Goal: Task Accomplishment & Management: Manage account settings

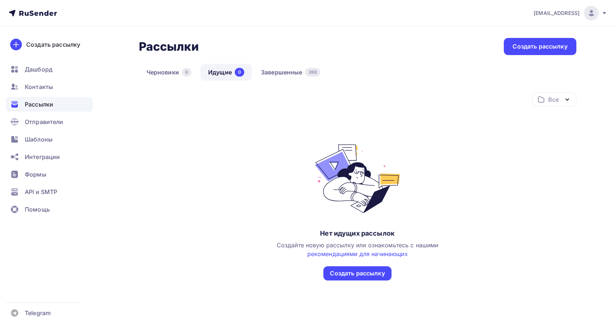
click at [50, 16] on icon at bounding box center [33, 13] width 48 height 9
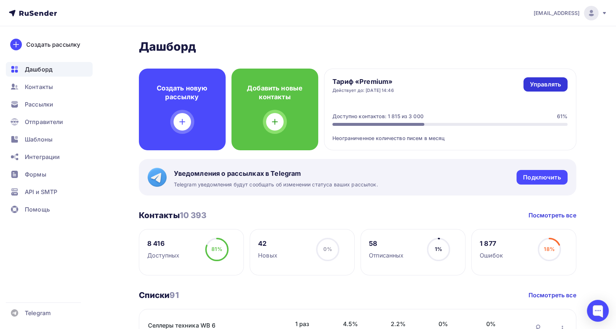
click at [535, 82] on div "Управлять" at bounding box center [545, 84] width 31 height 8
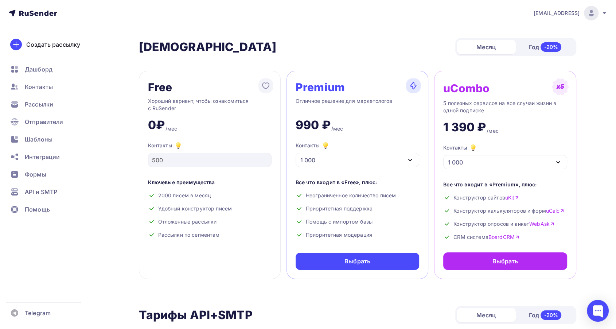
click at [593, 16] on img at bounding box center [591, 13] width 9 height 9
click at [520, 38] on link "Аккаунт" at bounding box center [541, 32] width 122 height 15
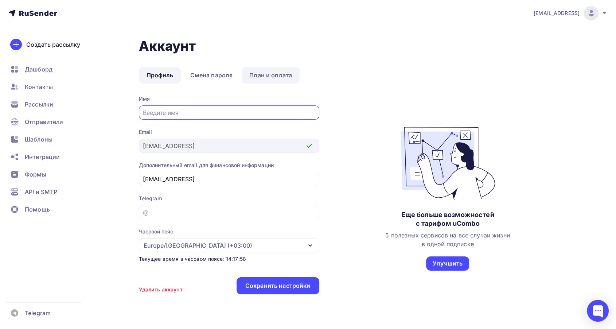
click at [262, 78] on link "План и оплата" at bounding box center [271, 75] width 58 height 17
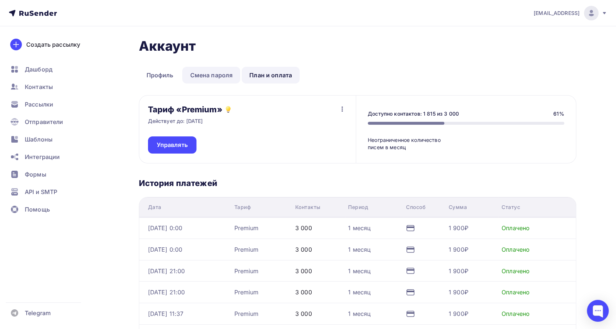
click at [209, 76] on link "Смена пароля" at bounding box center [211, 75] width 58 height 17
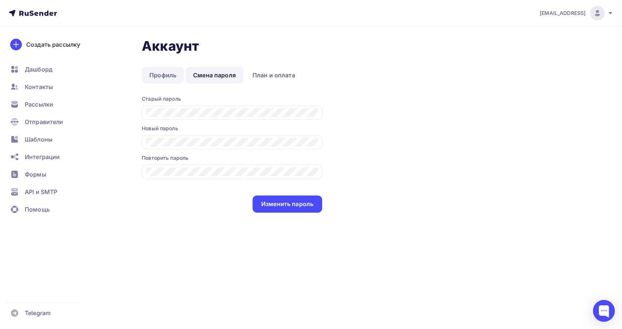
click at [155, 74] on link "Профиль" at bounding box center [163, 75] width 42 height 17
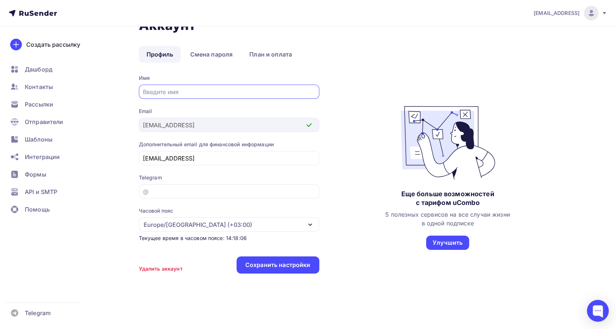
scroll to position [22, 0]
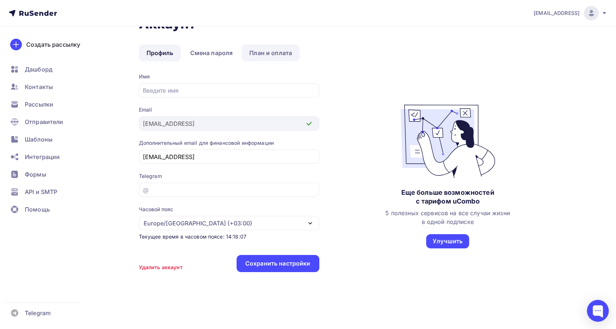
click at [281, 47] on link "План и оплата" at bounding box center [271, 52] width 58 height 17
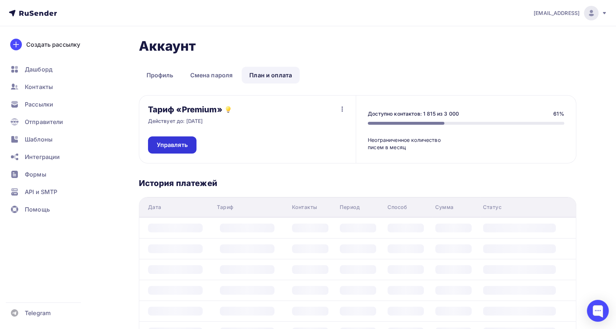
click at [171, 148] on span "Управлять" at bounding box center [172, 145] width 31 height 8
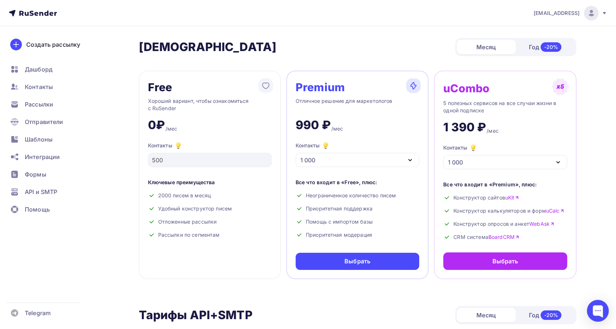
click at [596, 14] on div at bounding box center [591, 13] width 15 height 15
click at [511, 48] on span "[DEMOGRAPHIC_DATA]" at bounding box center [531, 46] width 67 height 9
click at [554, 11] on span "[EMAIL_ADDRESS]" at bounding box center [557, 12] width 46 height 7
click at [538, 28] on link "Аккаунт" at bounding box center [541, 32] width 122 height 15
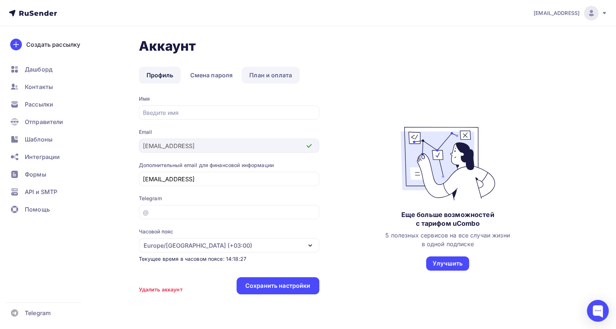
click at [279, 73] on link "План и оплата" at bounding box center [271, 75] width 58 height 17
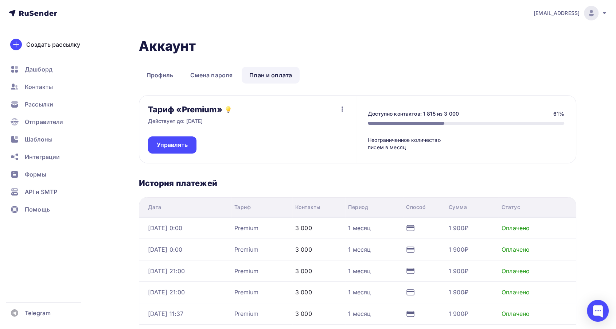
click at [342, 109] on icon "button" at bounding box center [342, 108] width 1 height 5
click at [356, 75] on ul "Профиль Смена пароля План и оплата" at bounding box center [357, 75] width 437 height 17
click at [340, 108] on icon "button" at bounding box center [342, 109] width 9 height 9
click at [342, 127] on div "Отписаться" at bounding box center [328, 128] width 34 height 9
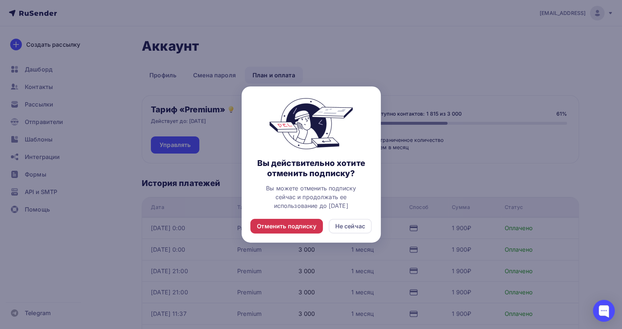
click at [311, 229] on div "Отменить подписку" at bounding box center [286, 226] width 59 height 9
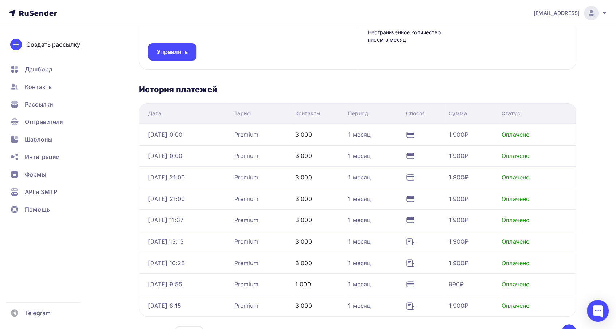
scroll to position [121, 0]
